Goal: Check status: Check status

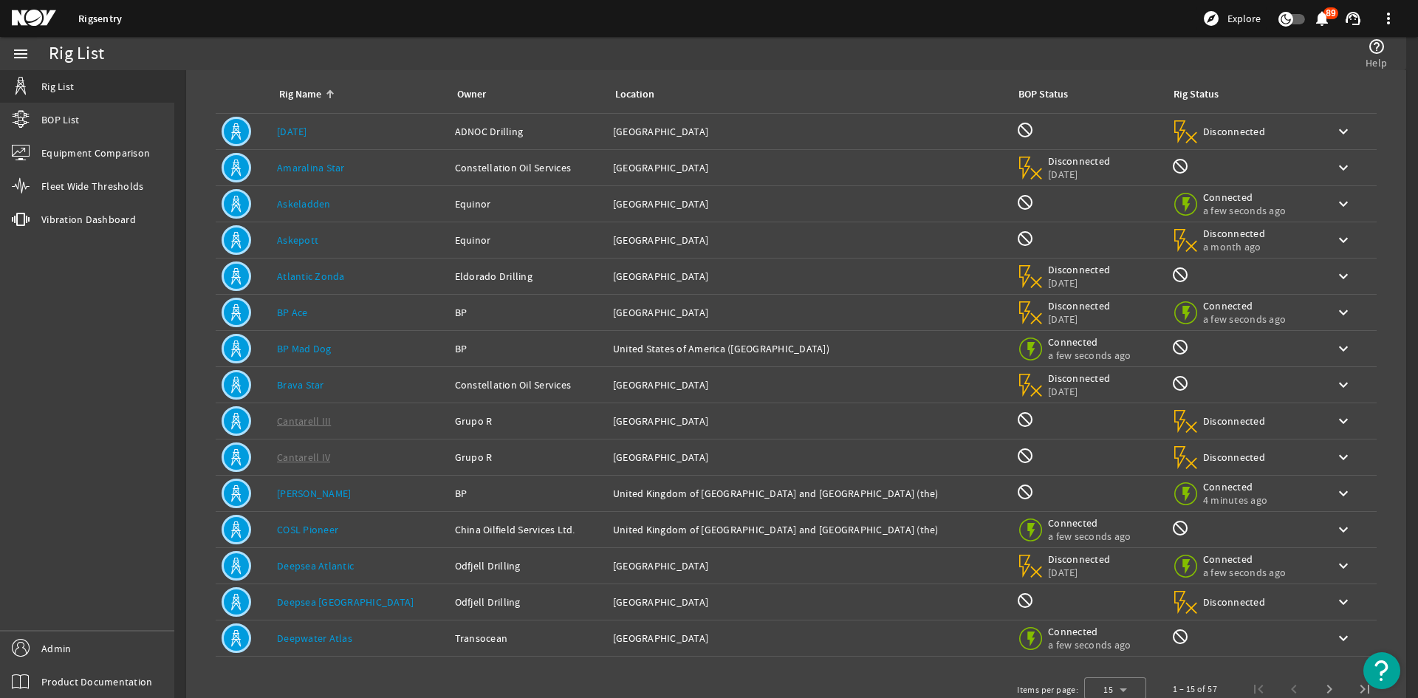
scroll to position [47, 0]
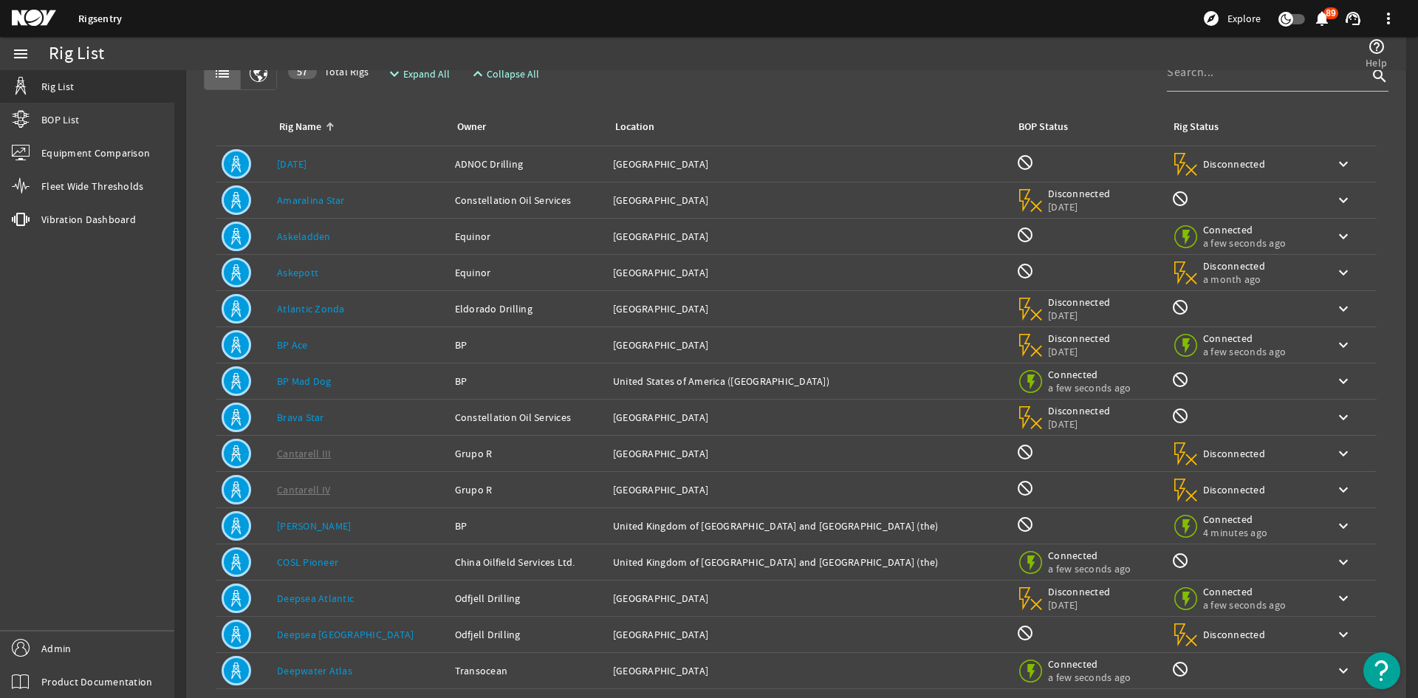
click at [311, 281] on td "Rig Name: Askepott" at bounding box center [360, 273] width 178 height 36
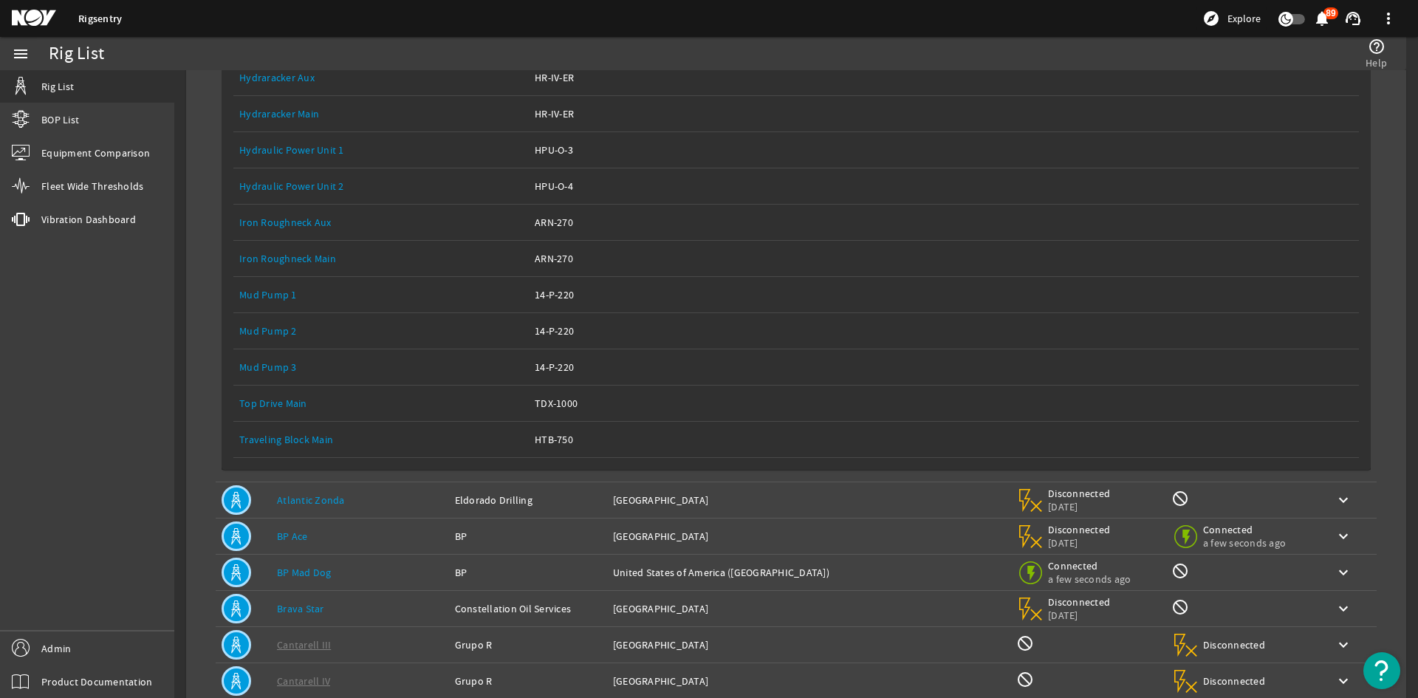
scroll to position [490, 0]
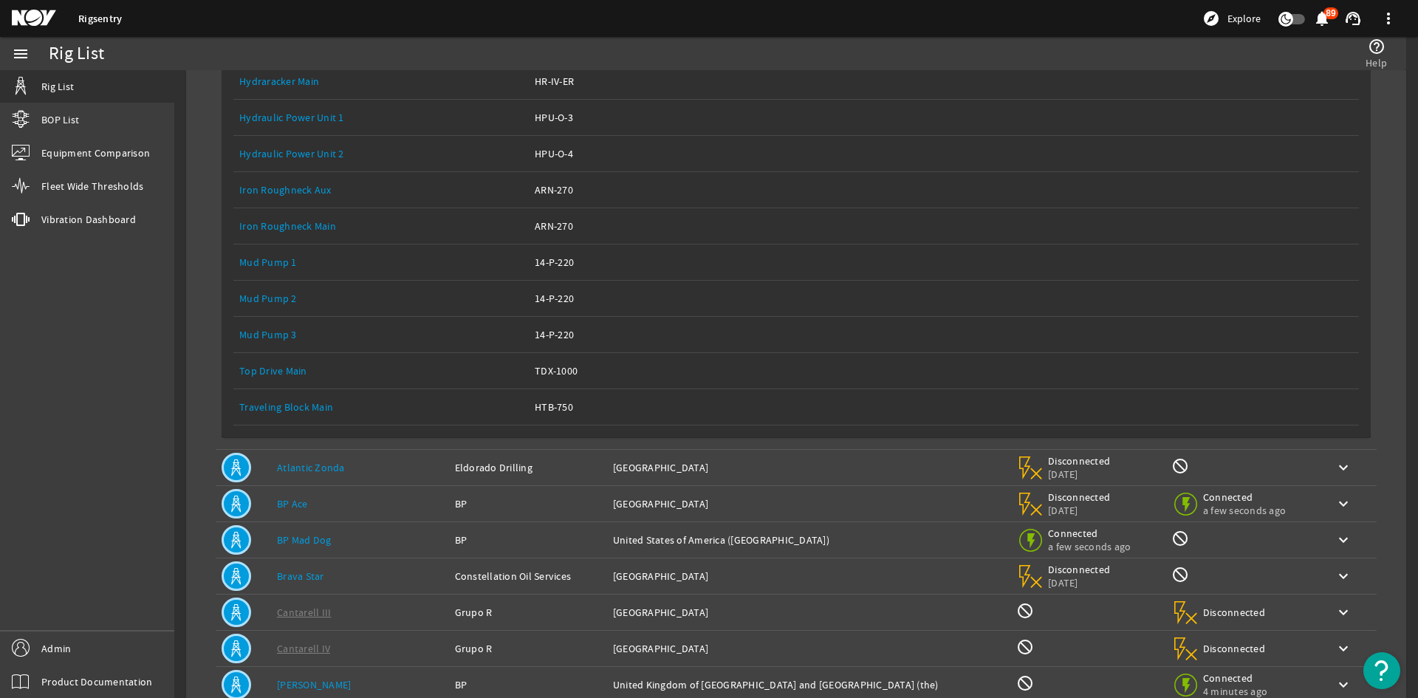
click at [380, 498] on div "Rig Name: BP Ace" at bounding box center [360, 503] width 166 height 15
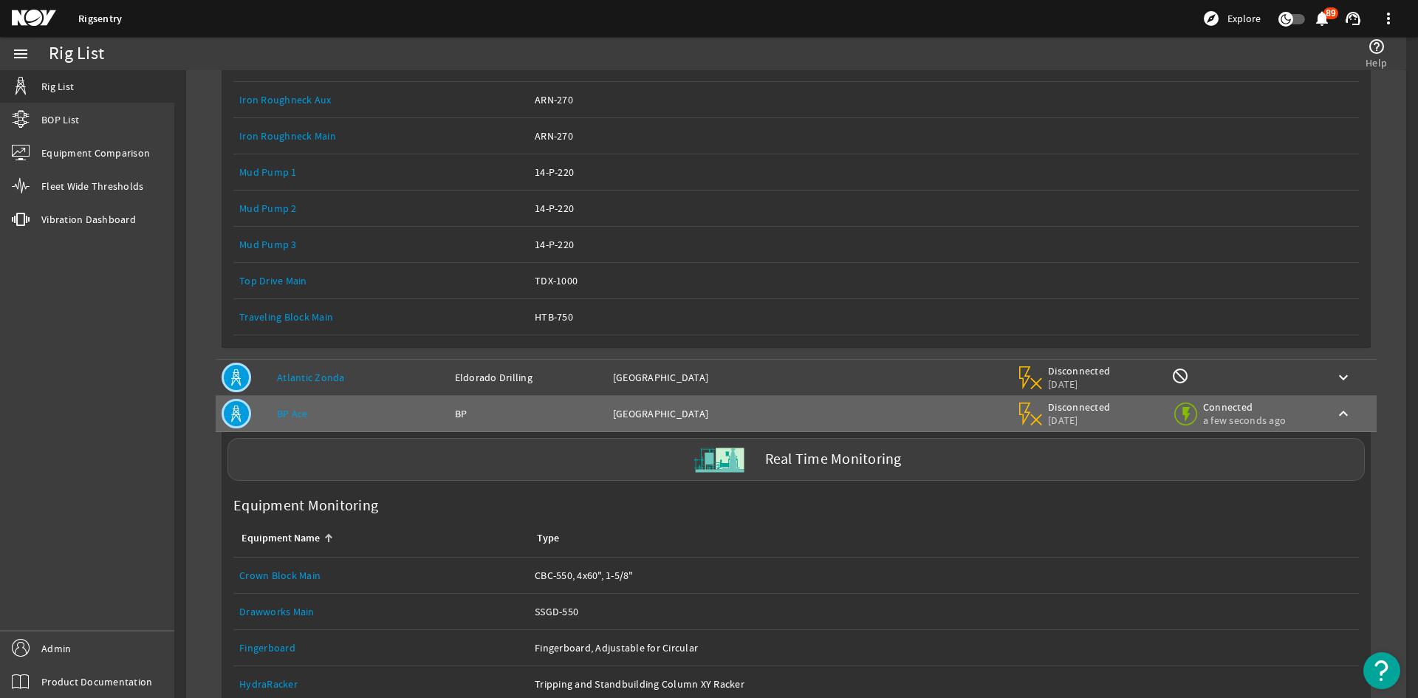
scroll to position [711, 0]
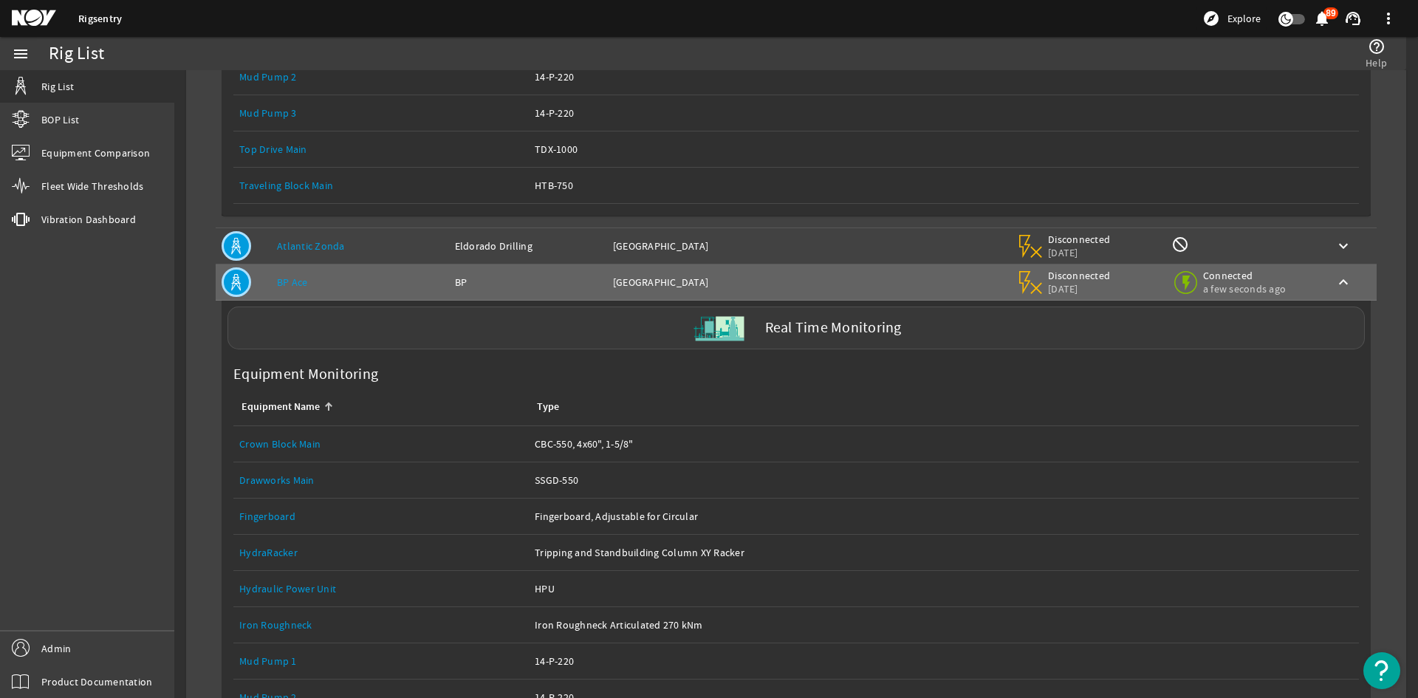
click at [755, 335] on div "Real Time Monitoring" at bounding box center [797, 328] width 1138 height 43
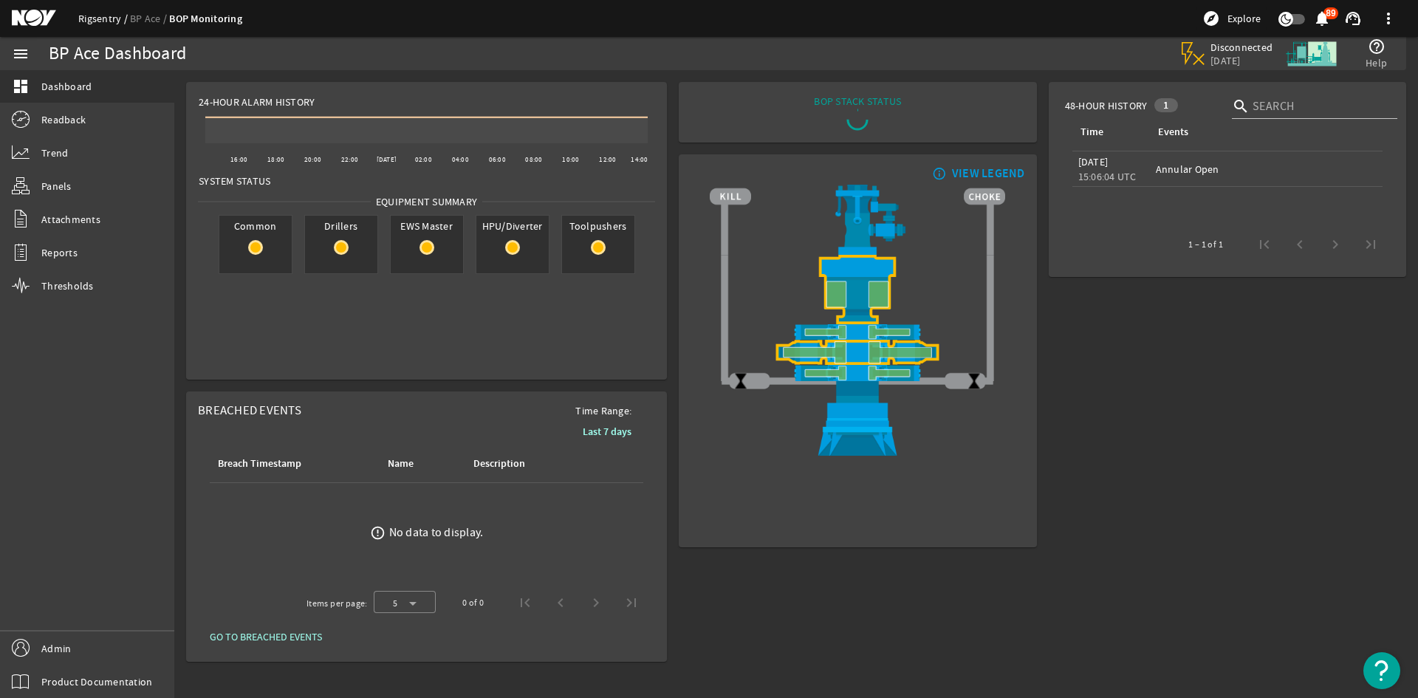
click at [79, 16] on link "Rigsentry" at bounding box center [104, 18] width 52 height 13
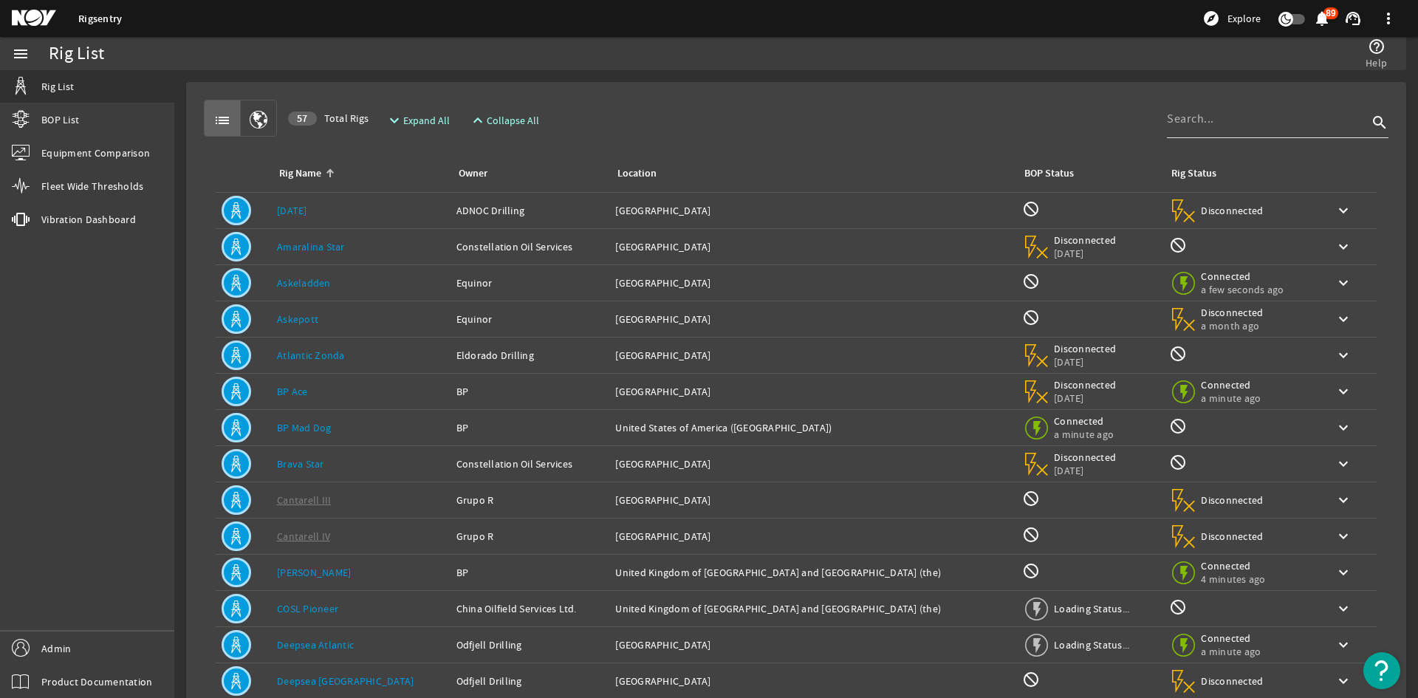
click at [1195, 119] on input at bounding box center [1267, 119] width 201 height 18
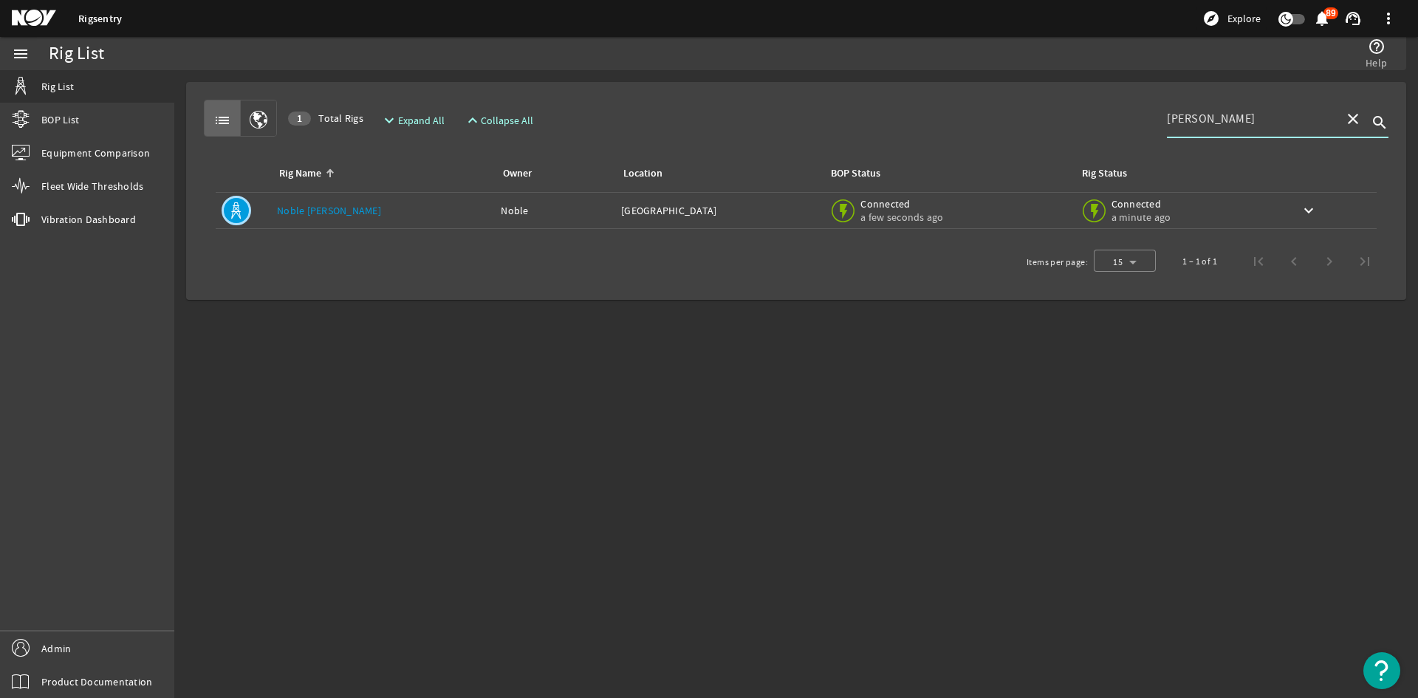
type input "[PERSON_NAME]"
click at [304, 228] on td "Rig Name: [PERSON_NAME] [PERSON_NAME]" at bounding box center [383, 211] width 224 height 36
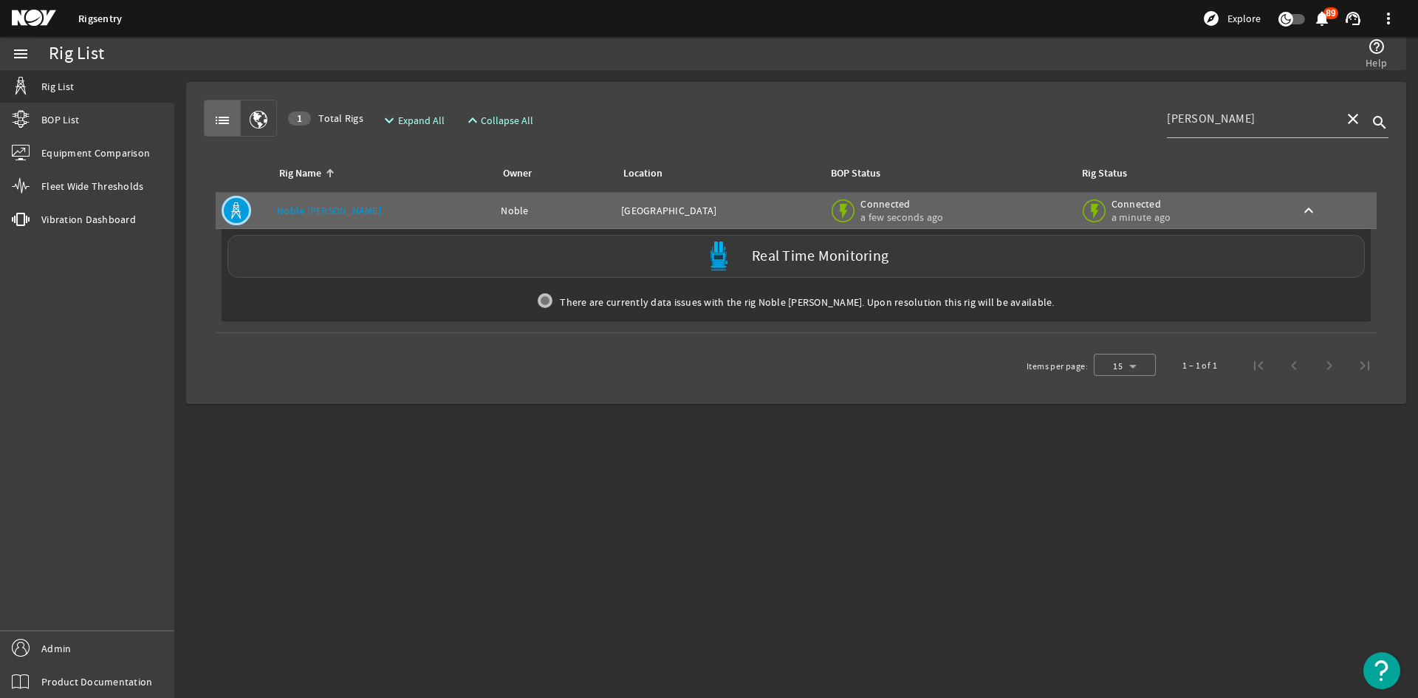
click at [341, 242] on div "Real Time Monitoring" at bounding box center [797, 256] width 1138 height 43
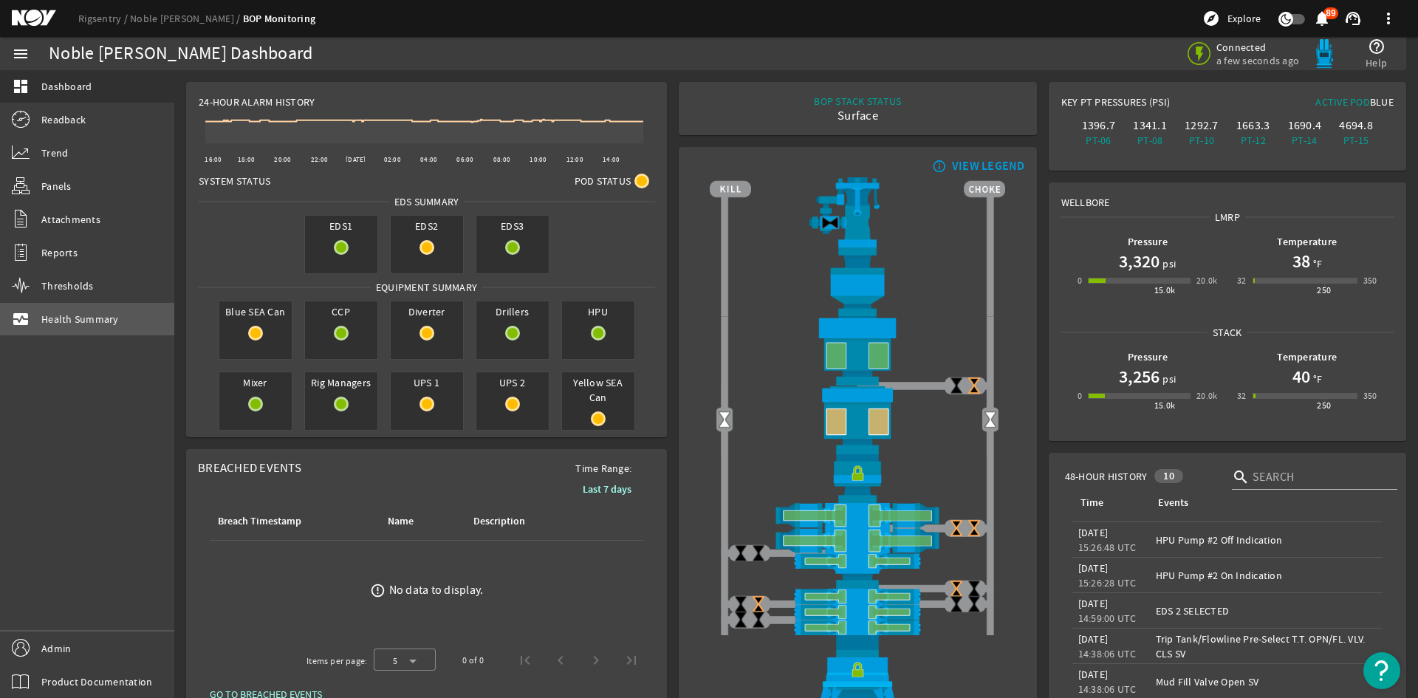
click at [111, 324] on span "Health Summary" at bounding box center [80, 319] width 78 height 15
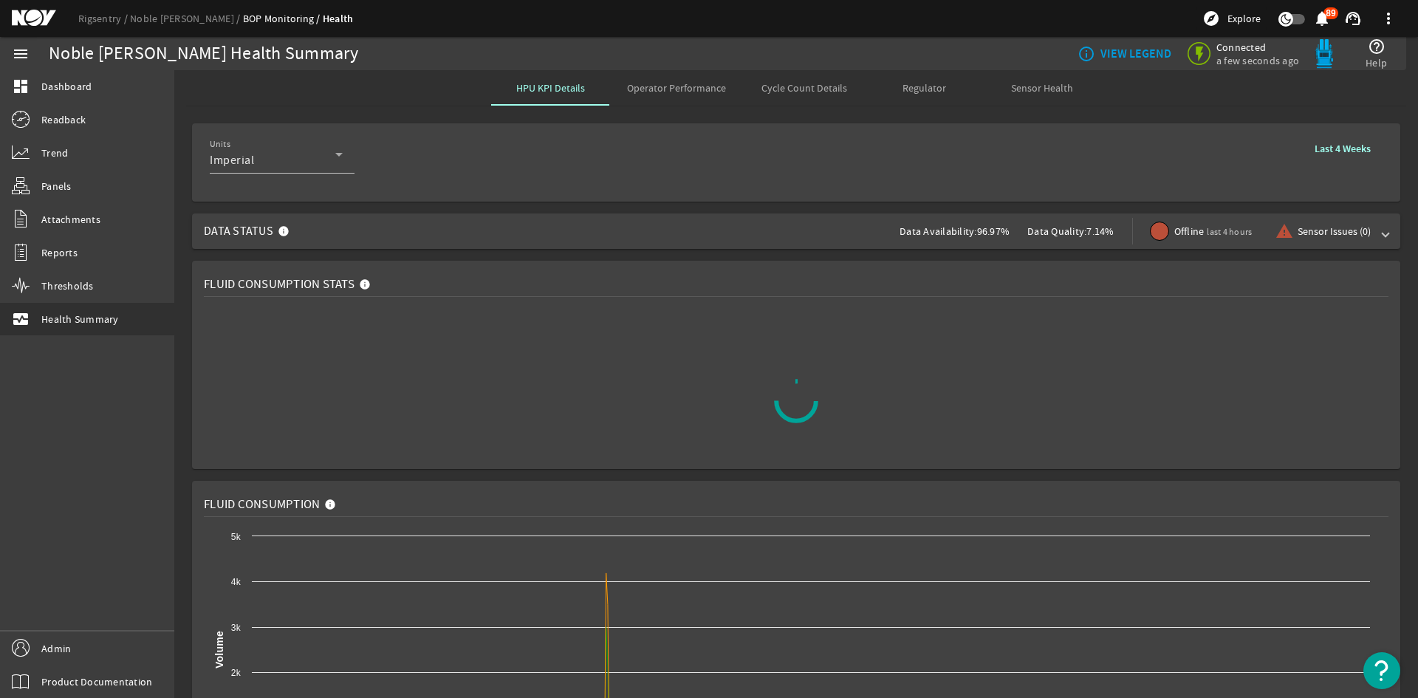
click at [943, 93] on div "Regulator" at bounding box center [924, 87] width 118 height 35
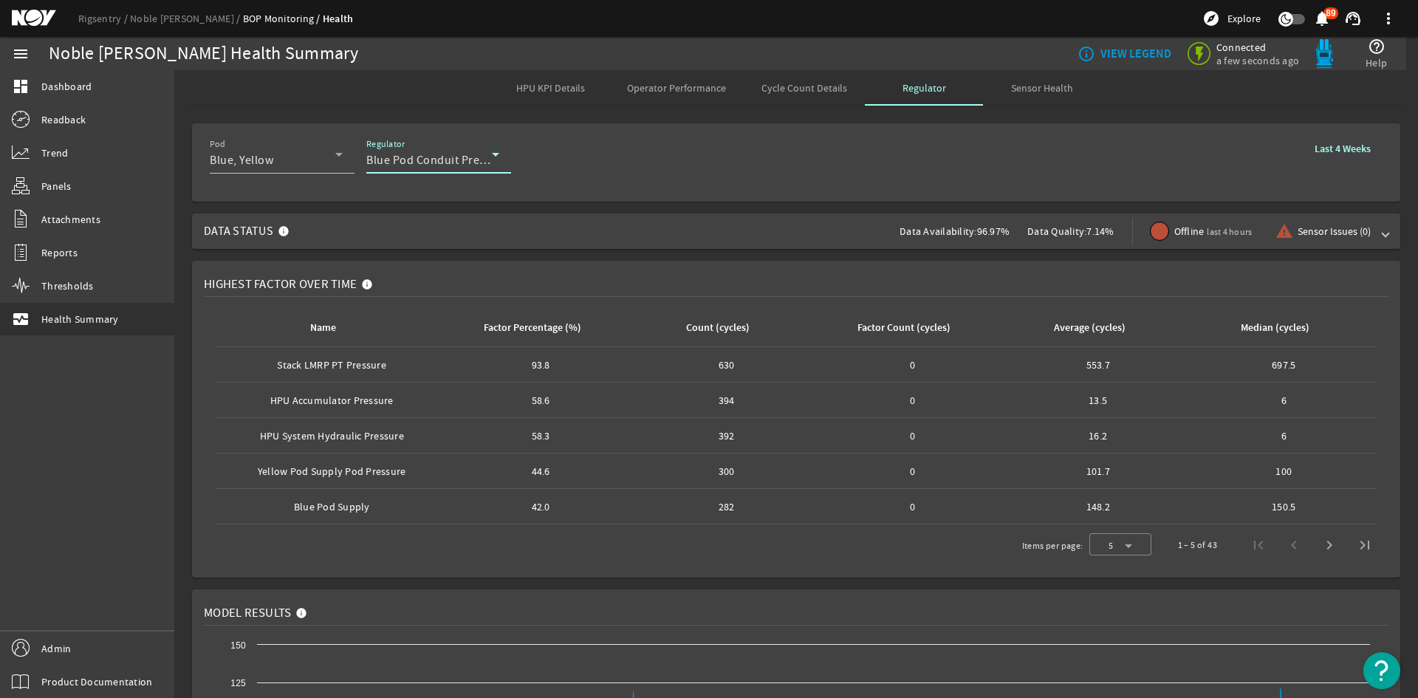
click at [496, 160] on icon at bounding box center [496, 155] width 18 height 18
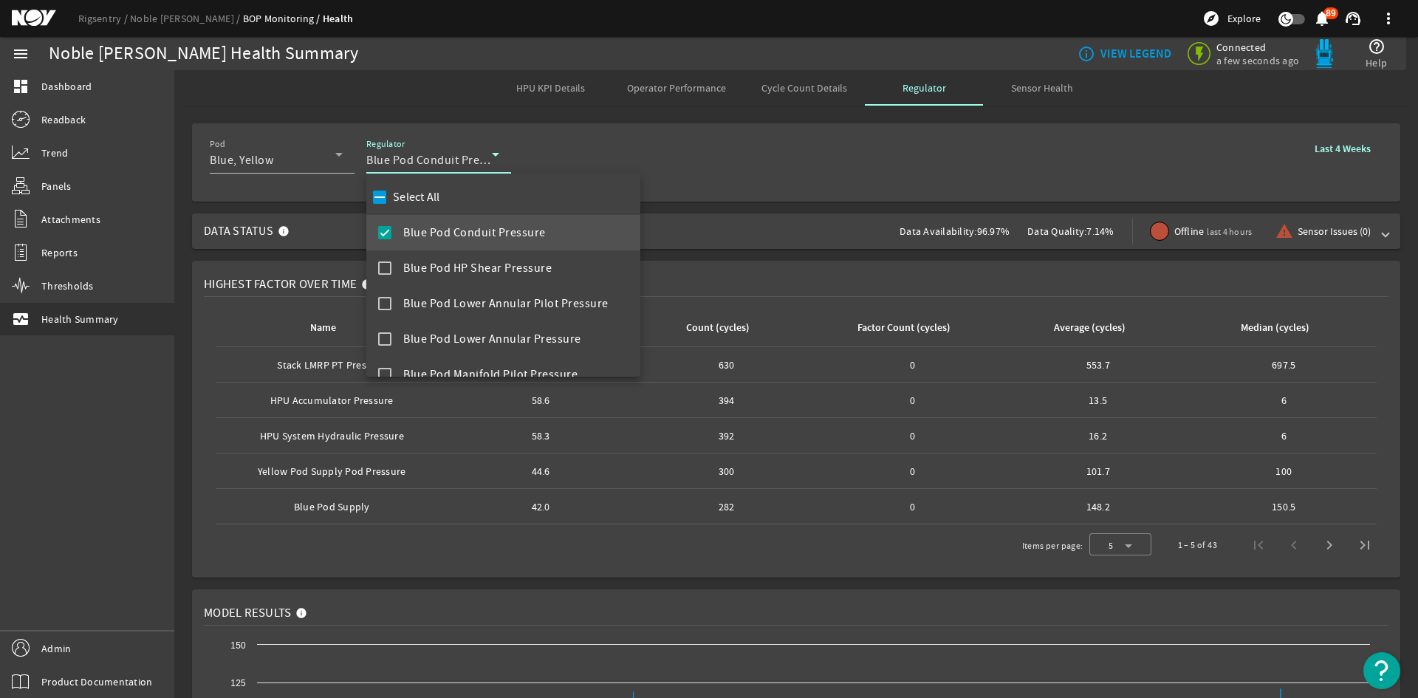
click at [496, 160] on div at bounding box center [709, 349] width 1418 height 698
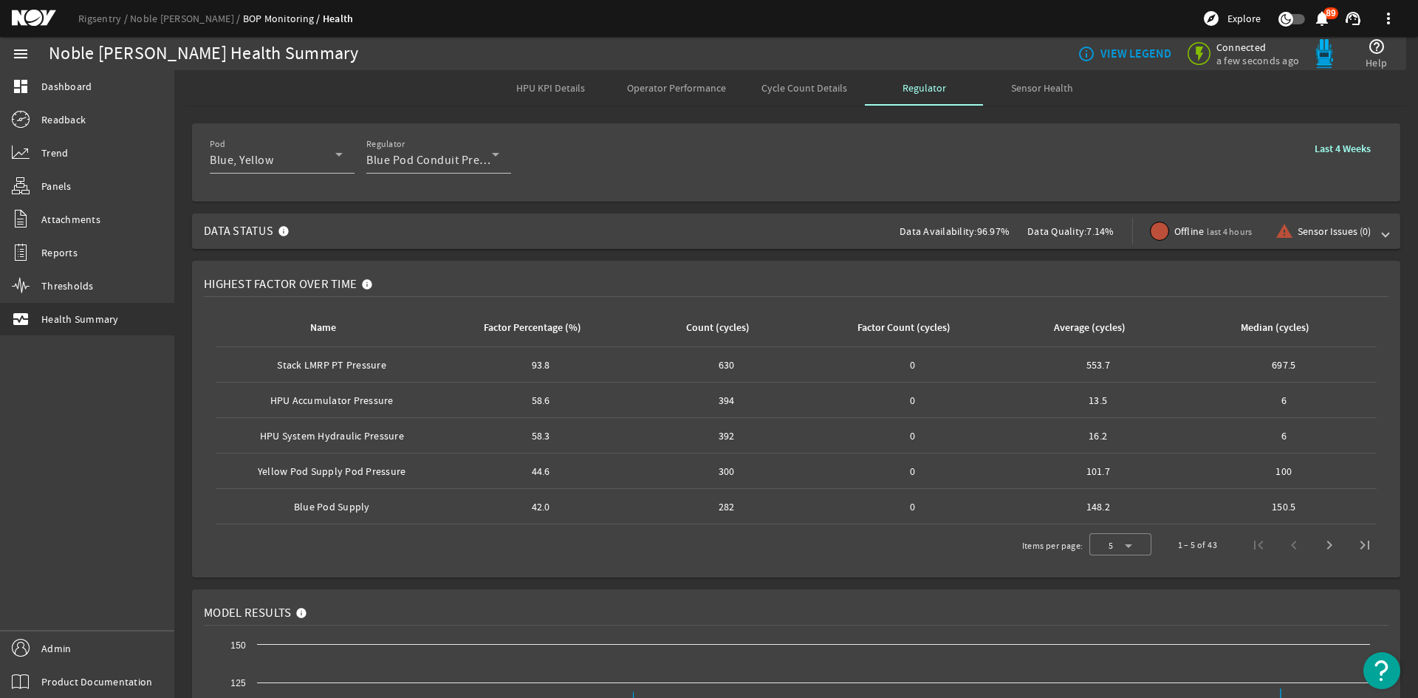
click at [594, 198] on mat-card "Pod Blue, Yellow Regulator Blue Pod Conduit Pressure Last 4 Weeks" at bounding box center [796, 162] width 1208 height 78
click at [177, 11] on ds-header-breadcrumb "Rigsentry Noble [PERSON_NAME] BOP Monitoring Health" at bounding box center [215, 19] width 275 height 16
click at [185, 9] on div "Rigsentry Noble [PERSON_NAME] BOP Monitoring Health explore Explore notificatio…" at bounding box center [709, 18] width 1418 height 37
click at [191, 23] on link "Noble [PERSON_NAME]" at bounding box center [186, 18] width 113 height 13
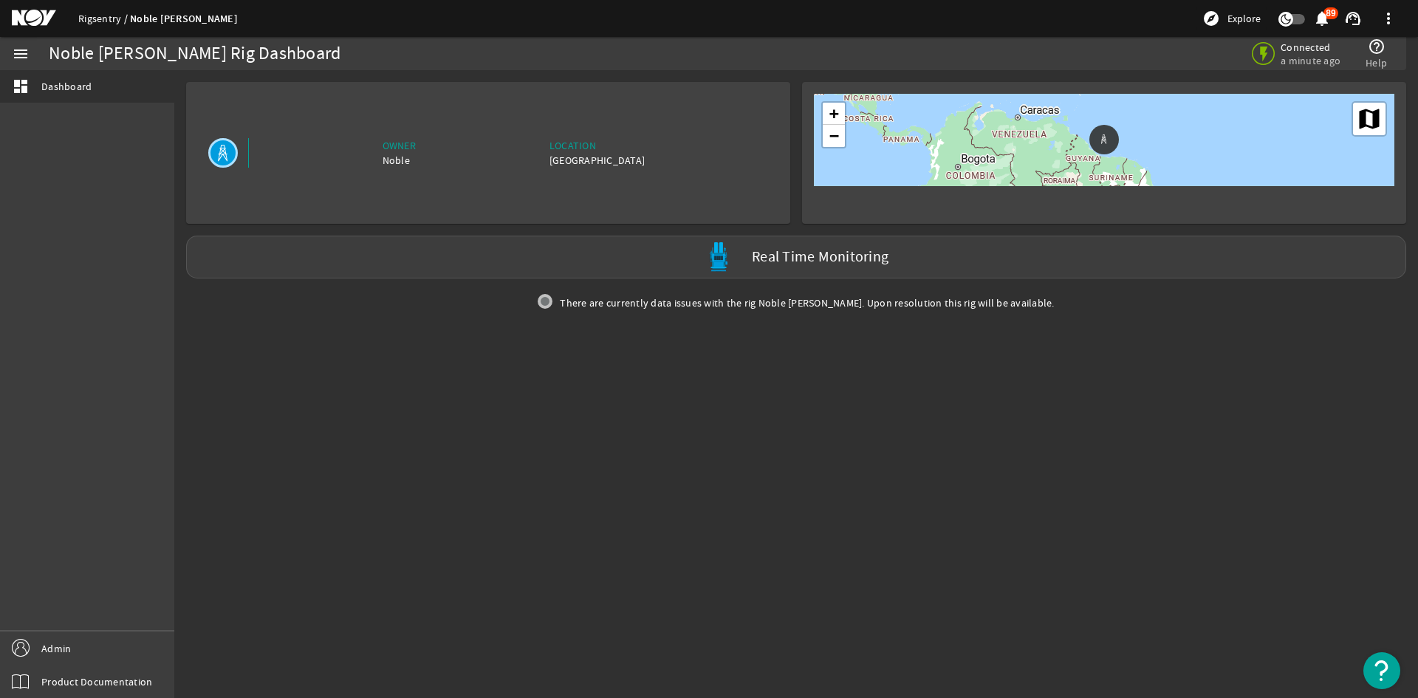
click at [109, 19] on link "Rigsentry" at bounding box center [104, 18] width 52 height 13
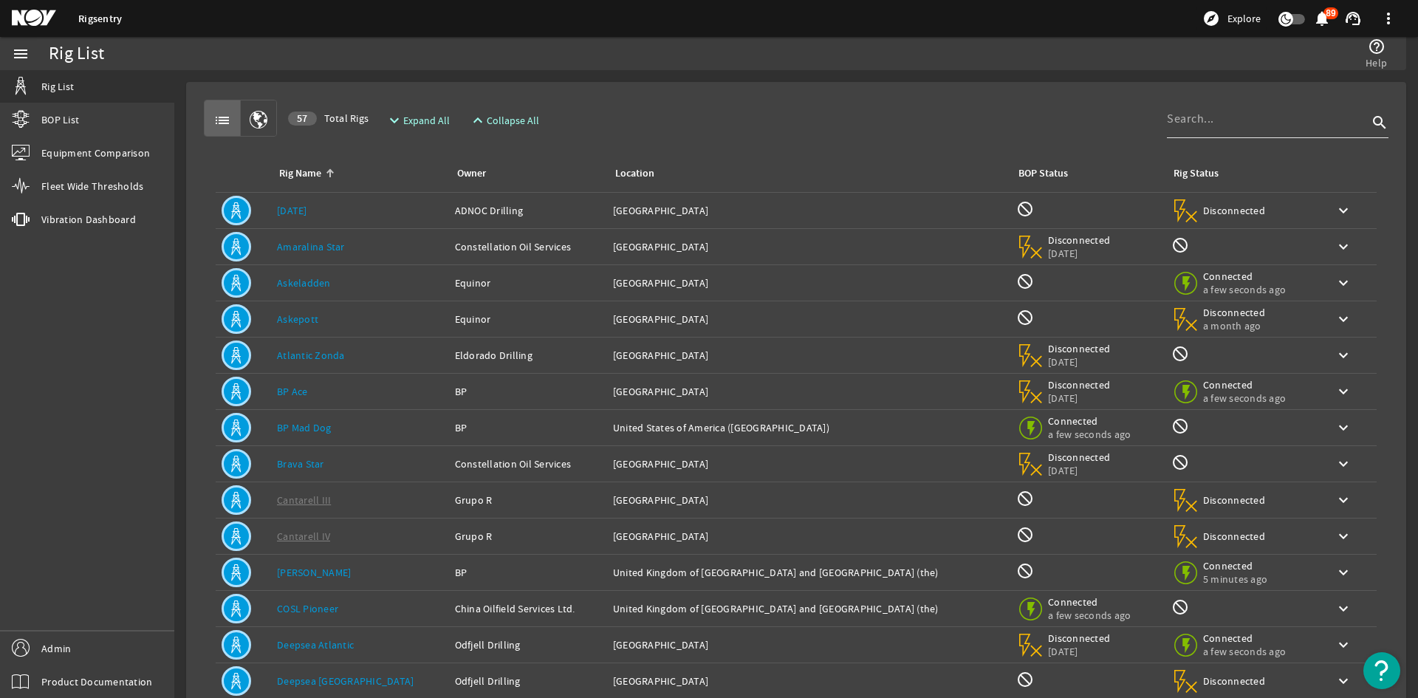
click at [1201, 122] on input at bounding box center [1267, 119] width 201 height 18
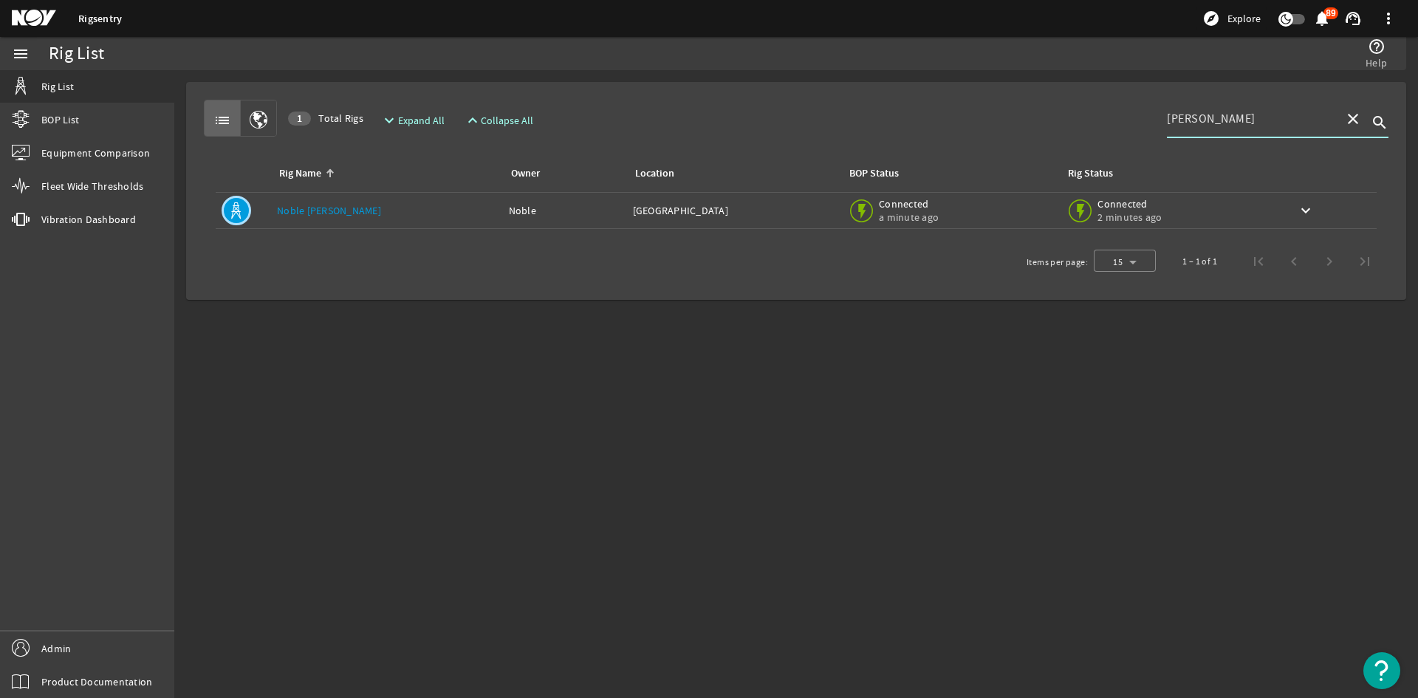
type input "[PERSON_NAME]"
click at [343, 204] on link "Noble [PERSON_NAME]" at bounding box center [329, 210] width 104 height 13
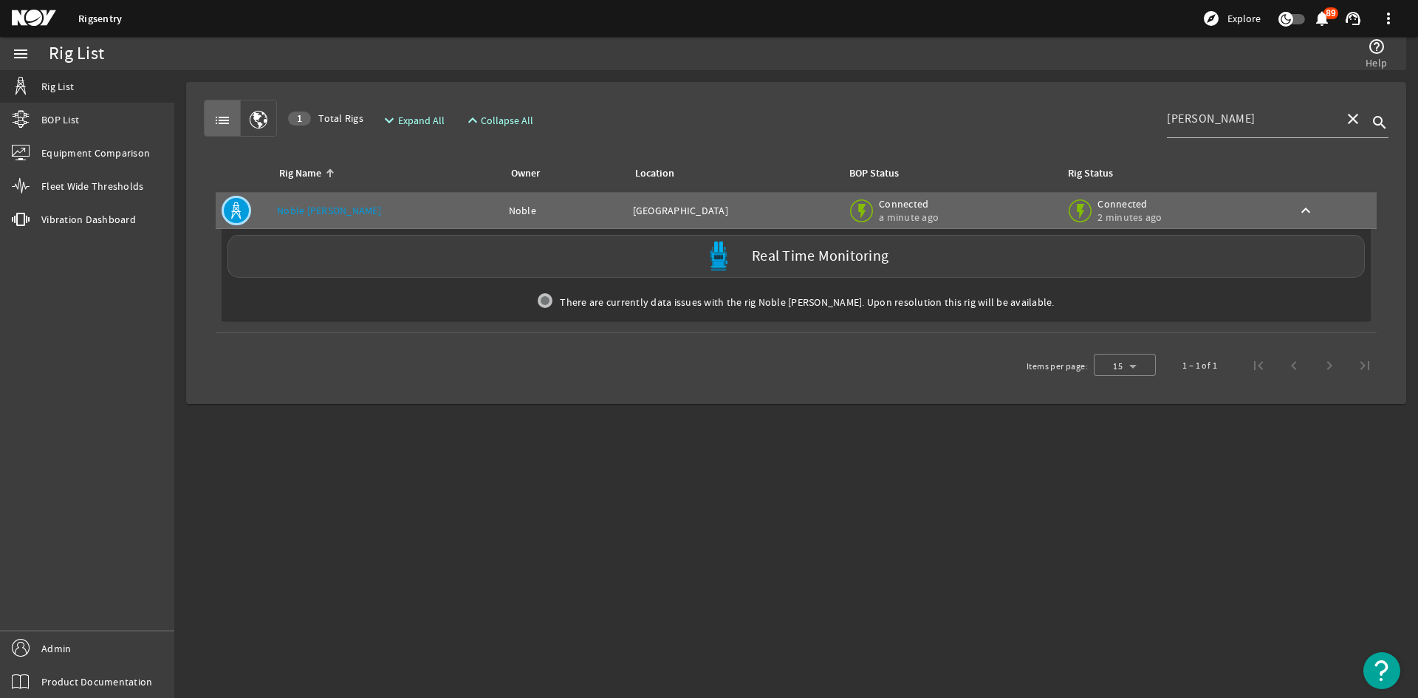
click at [400, 284] on div "There are currently data issues with the rig Noble [PERSON_NAME]. Upon resoluti…" at bounding box center [796, 302] width 1149 height 37
click at [400, 270] on div "Real Time Monitoring" at bounding box center [797, 256] width 1138 height 43
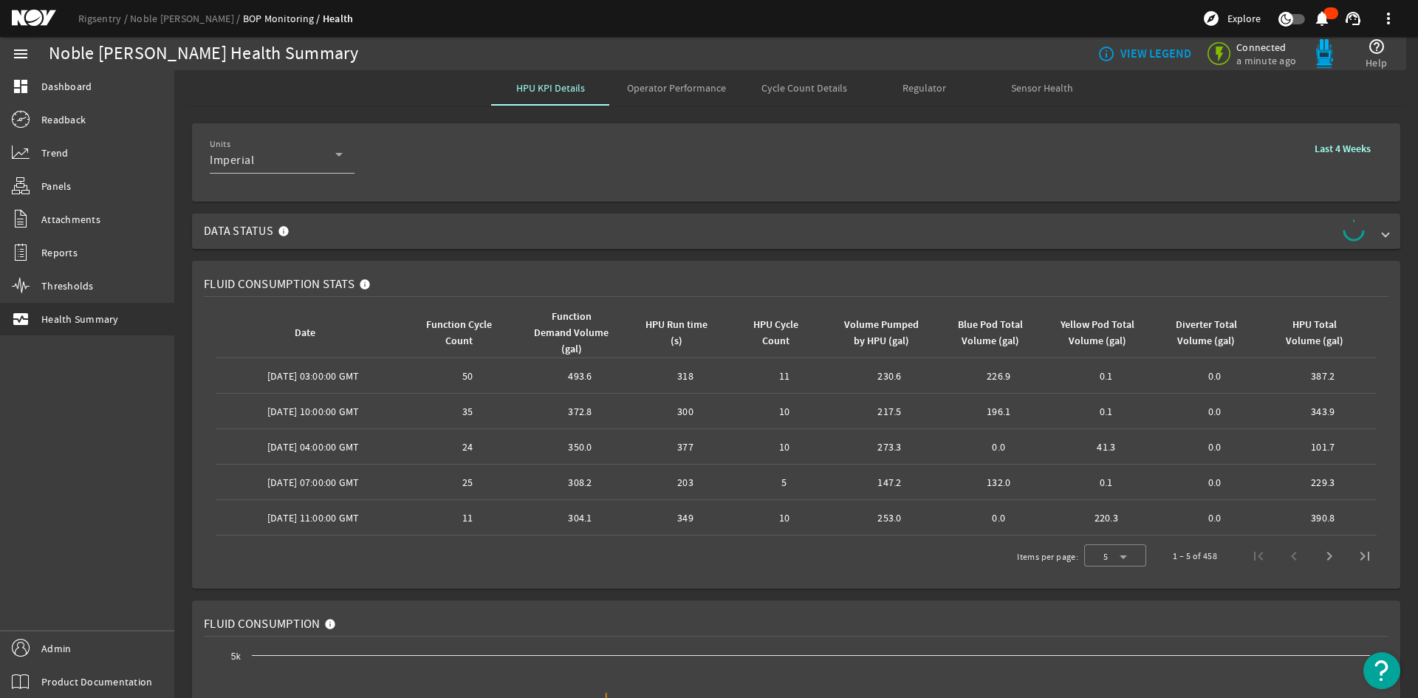
click at [690, 97] on span "Operator Performance" at bounding box center [676, 87] width 99 height 35
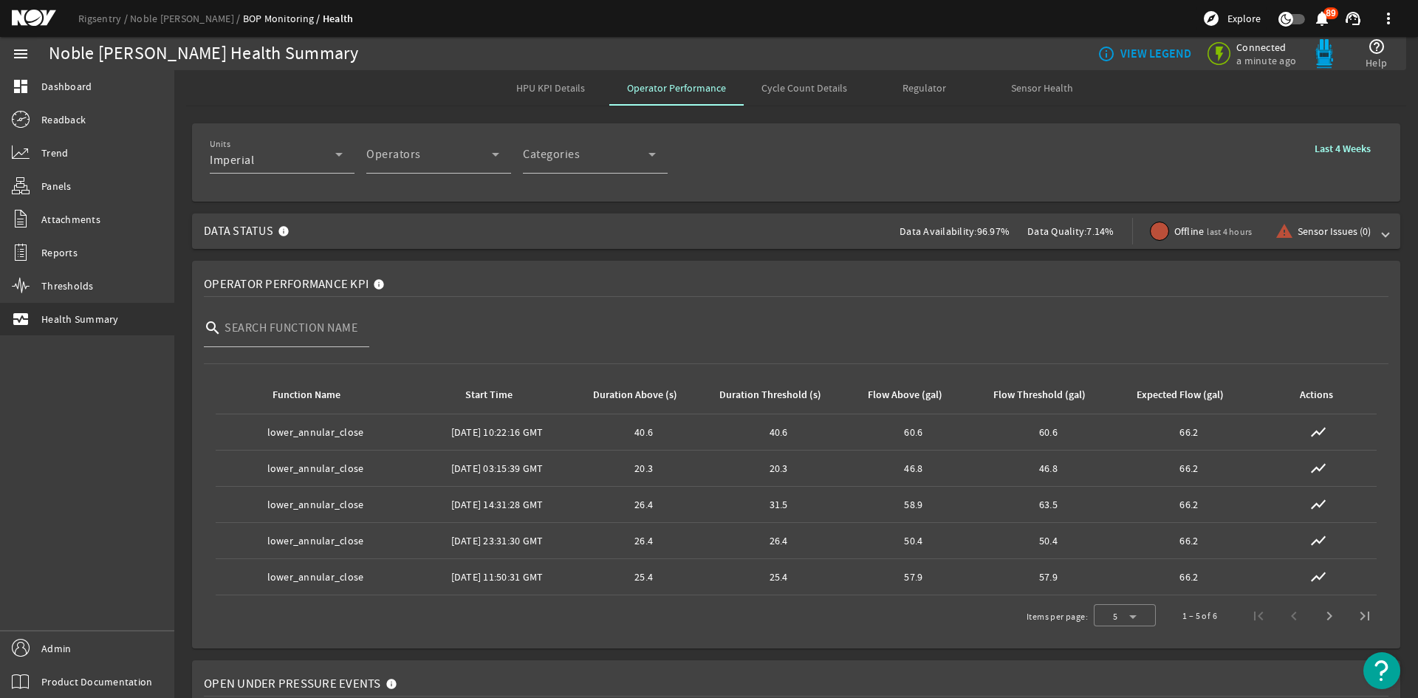
click at [808, 89] on span "Cycle Count Details" at bounding box center [805, 88] width 86 height 10
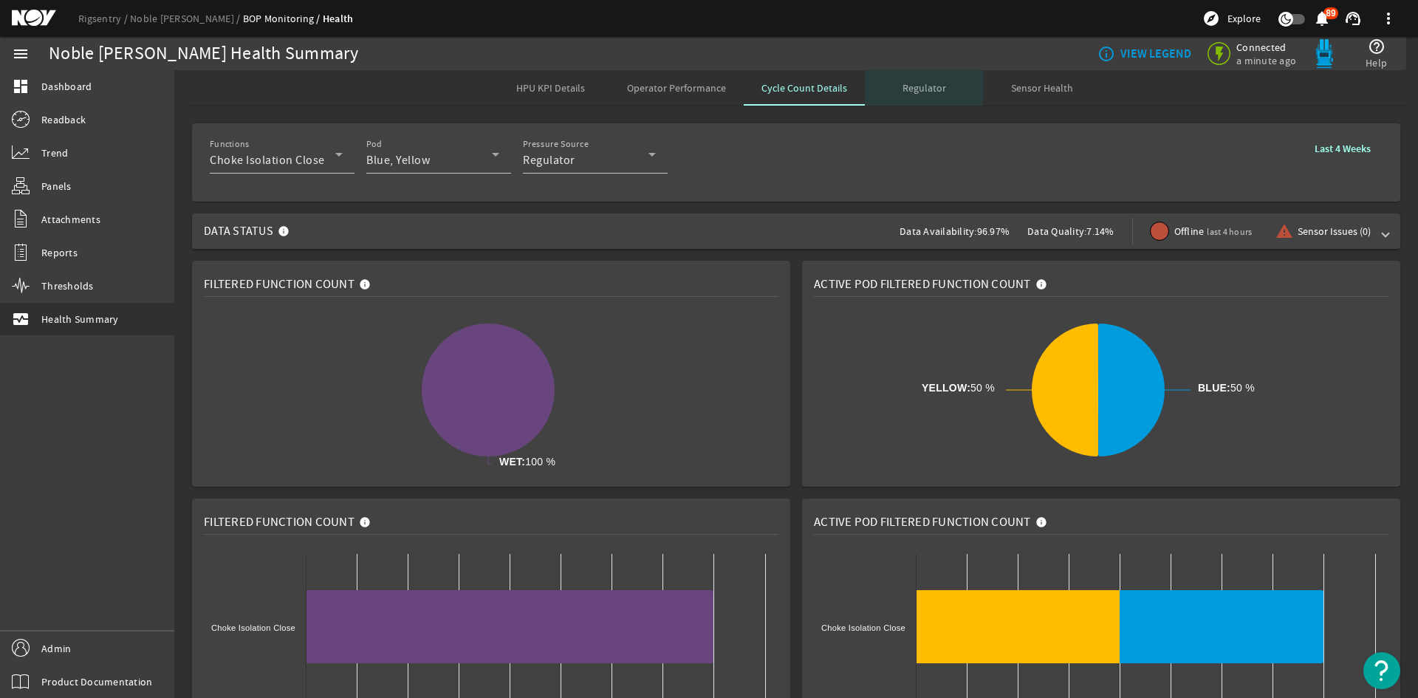
click at [929, 91] on span "Regulator" at bounding box center [925, 88] width 44 height 10
